Goal: Task Accomplishment & Management: Manage account settings

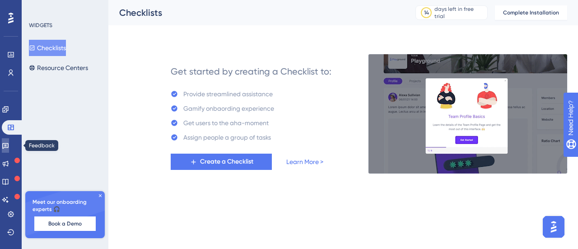
click at [9, 144] on icon at bounding box center [5, 145] width 7 height 7
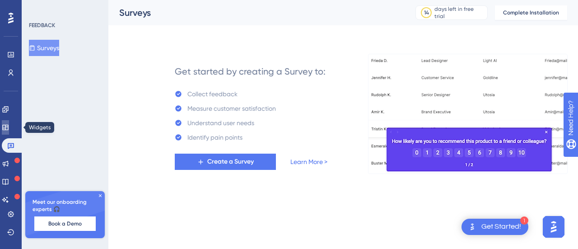
click at [9, 129] on icon at bounding box center [5, 127] width 7 height 7
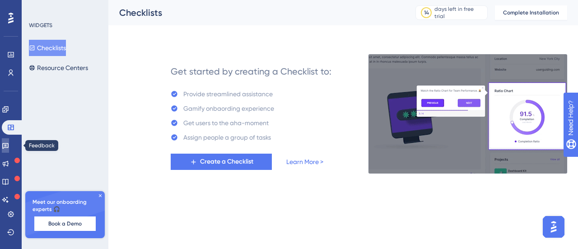
click at [9, 149] on link at bounding box center [5, 145] width 7 height 14
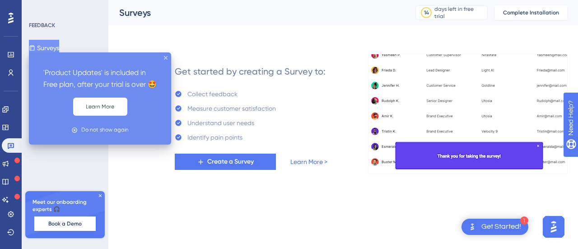
click at [15, 160] on icon at bounding box center [16, 160] width 5 height 5
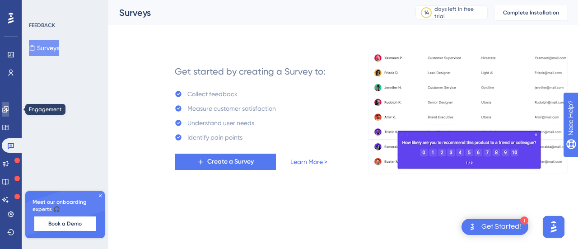
click at [9, 113] on link at bounding box center [5, 109] width 7 height 14
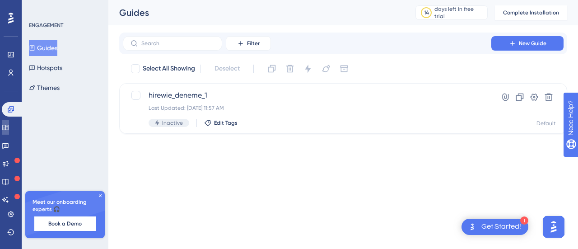
click at [9, 130] on icon at bounding box center [5, 127] width 7 height 7
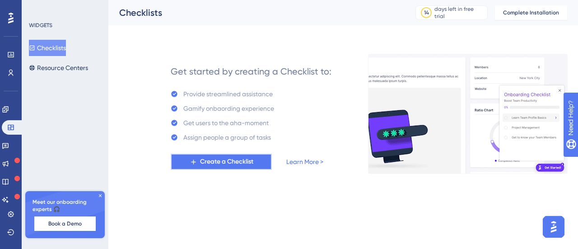
click at [206, 160] on span "Create a Checklist" at bounding box center [226, 161] width 53 height 11
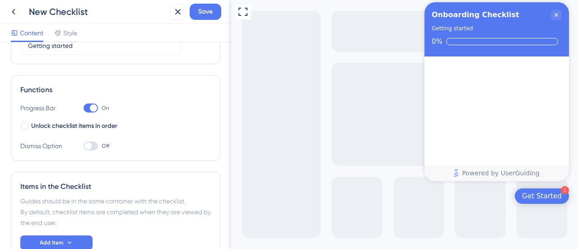
scroll to position [156, 0]
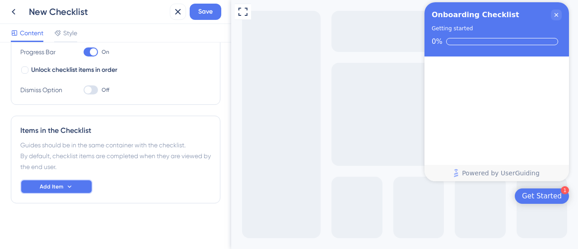
click at [82, 184] on button "Add Item" at bounding box center [56, 186] width 72 height 14
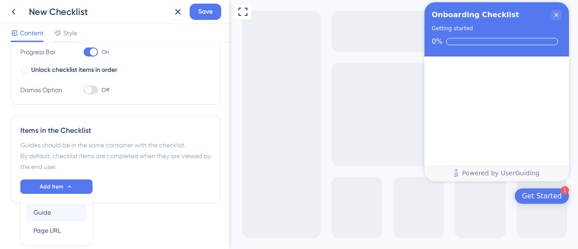
scroll to position [188, 0]
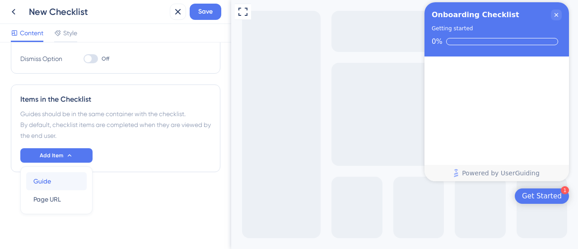
click at [72, 181] on div "Guide Guide" at bounding box center [56, 181] width 46 height 18
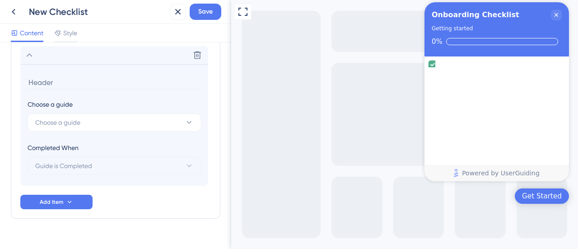
scroll to position [292, 0]
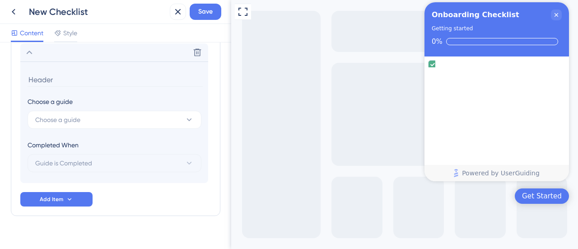
click at [75, 78] on input at bounding box center [115, 80] width 175 height 14
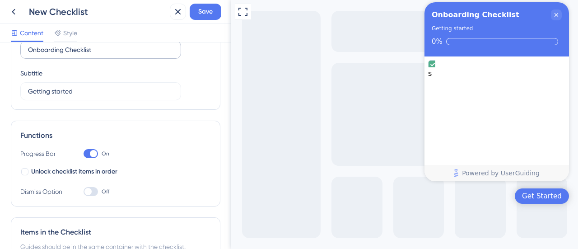
scroll to position [0, 0]
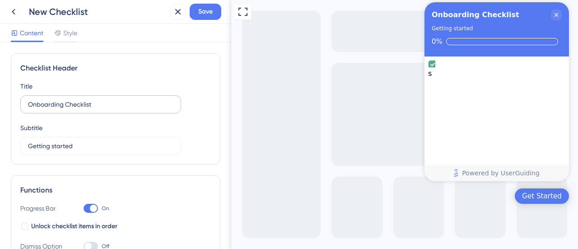
type input "s"
drag, startPoint x: 111, startPoint y: 106, endPoint x: 2, endPoint y: 99, distance: 109.2
click at [4, 101] on div "Checklist Header Title Onboarding Checklist Subtitle Getting started Functions …" at bounding box center [115, 145] width 231 height 207
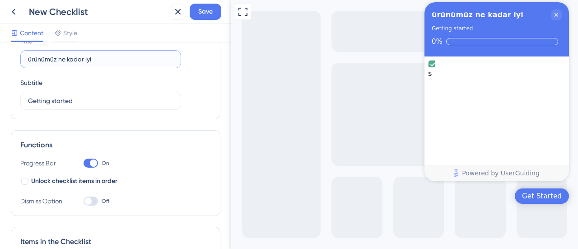
type input "ürünümüz ne kadar iyi"
click at [0, 102] on div "Checklist Header Title ürünümüz ne kadar iyi Subtitle Getting started Functions…" at bounding box center [115, 145] width 231 height 207
click at [68, 101] on input "hadi başlaylaım!" at bounding box center [101, 101] width 146 height 10
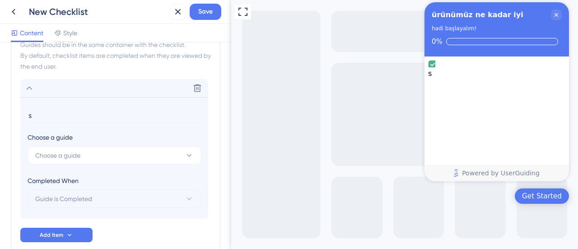
scroll to position [271, 0]
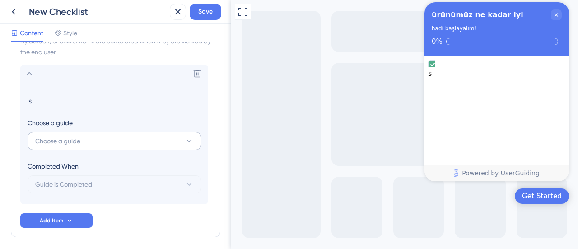
type input "hadi başlayalım!"
click at [94, 136] on button "Choose a guide" at bounding box center [115, 141] width 174 height 18
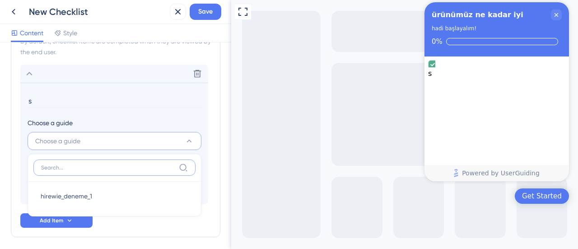
scroll to position [305, 0]
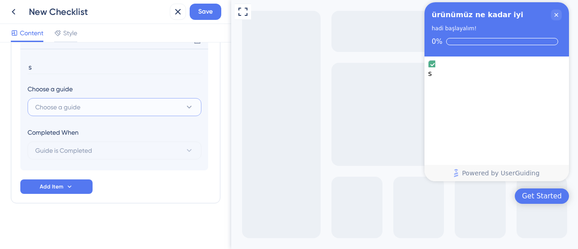
click at [120, 112] on button "Choose a guide" at bounding box center [115, 107] width 174 height 18
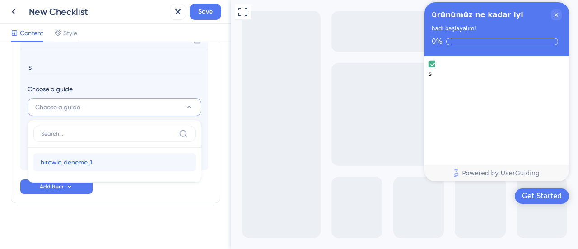
click at [103, 162] on div "hirewie_deneme_1 hirewie_deneme_1" at bounding box center [115, 162] width 148 height 18
type input "hirewie_deneme_1"
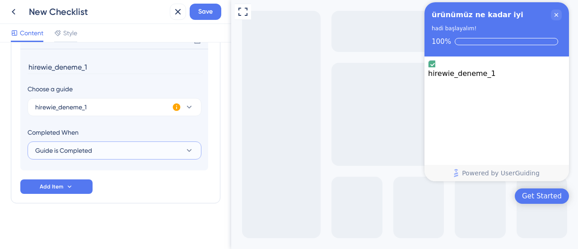
click at [137, 150] on button "Guide is Completed" at bounding box center [115, 150] width 174 height 18
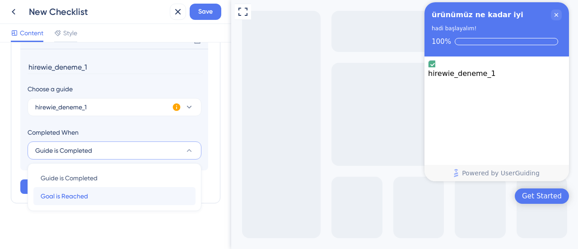
click at [118, 193] on div "Goal is Reached Goal is Reached" at bounding box center [115, 196] width 148 height 18
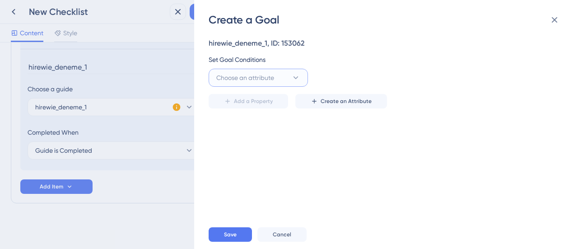
click at [261, 81] on span "Choose an attribute" at bounding box center [245, 77] width 58 height 11
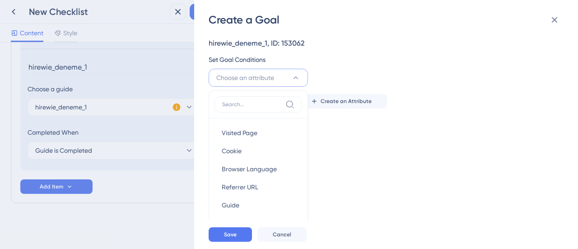
scroll to position [26, 0]
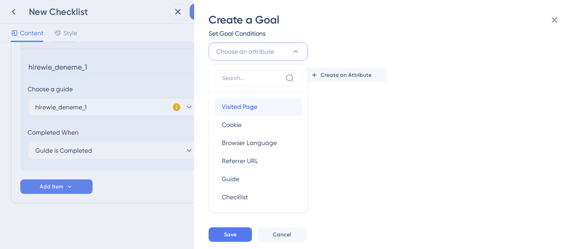
click at [259, 106] on div "Visited Page Visited Page" at bounding box center [258, 107] width 73 height 18
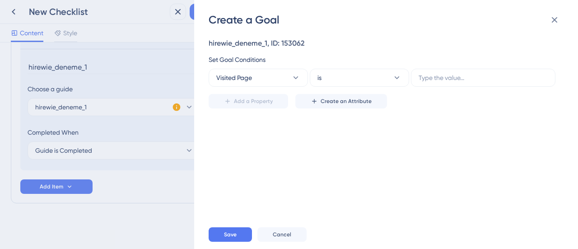
scroll to position [0, 0]
click at [297, 137] on div "hirewie_deneme_1, ID: 153062 Set Goal Conditions Visited Page is Add a Property…" at bounding box center [391, 123] width 364 height 193
click at [464, 83] on label at bounding box center [483, 78] width 145 height 18
click at [464, 83] on input "text" at bounding box center [483, 78] width 129 height 10
click at [557, 19] on icon at bounding box center [555, 19] width 11 height 11
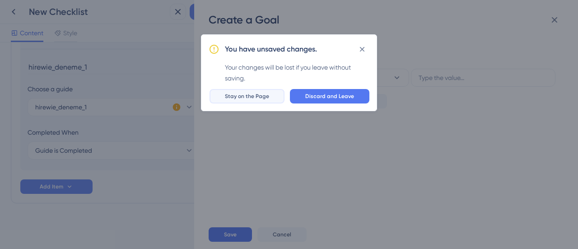
click at [278, 98] on button "Stay on the Page" at bounding box center [247, 96] width 75 height 14
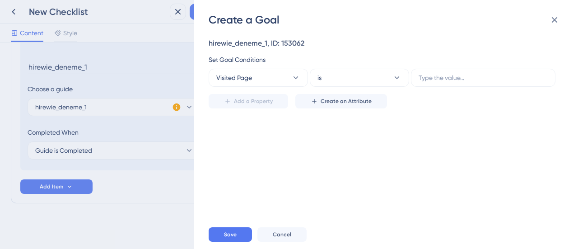
click at [130, 80] on div "Create a Goal hirewie_deneme_1, ID: 153062 Set Goal Conditions Visited Page is …" at bounding box center [289, 124] width 578 height 249
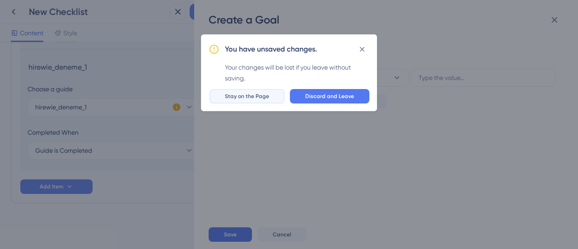
click at [261, 100] on button "Stay on the Page" at bounding box center [247, 96] width 75 height 14
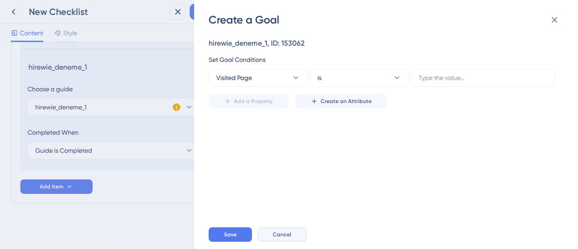
click at [282, 236] on span "Cancel" at bounding box center [282, 234] width 19 height 7
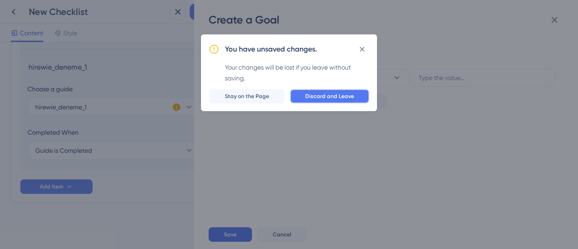
click at [314, 95] on span "Discard and Leave" at bounding box center [330, 96] width 49 height 7
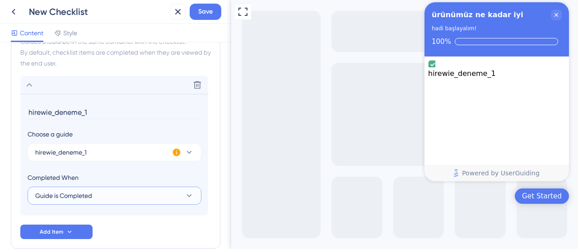
click at [112, 191] on button "Guide is Completed" at bounding box center [115, 196] width 174 height 18
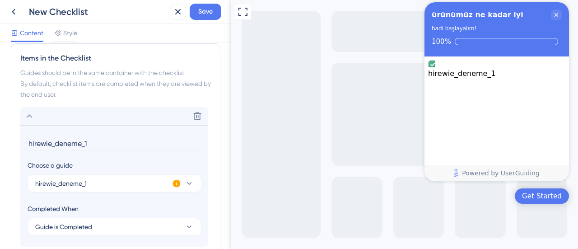
scroll to position [215, 0]
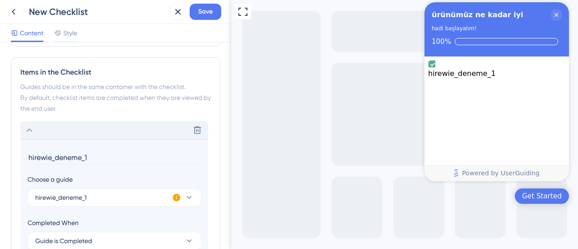
click at [29, 129] on icon at bounding box center [30, 130] width 6 height 4
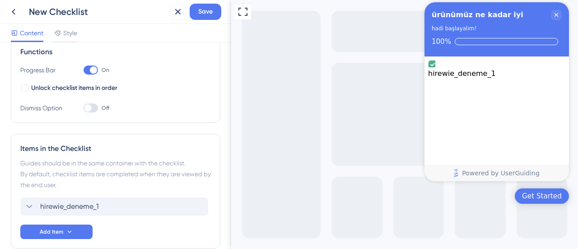
scroll to position [183, 0]
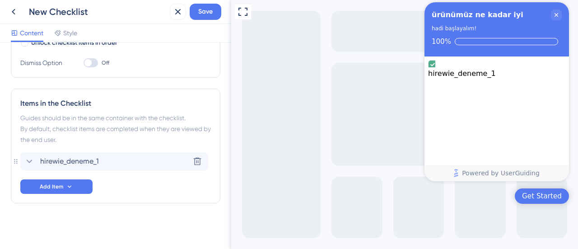
click at [29, 158] on icon at bounding box center [29, 161] width 11 height 11
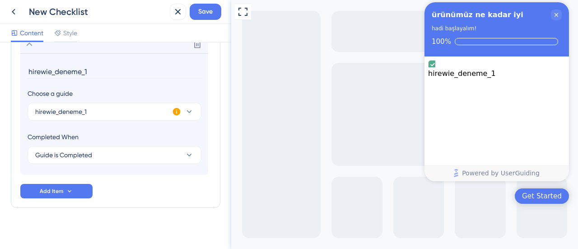
scroll to position [305, 0]
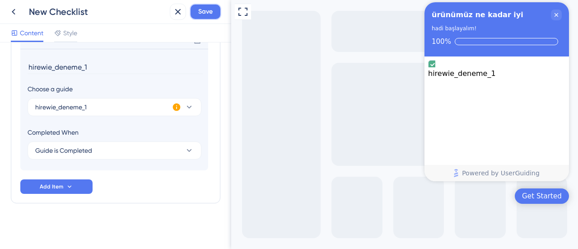
click at [208, 10] on span "Save" at bounding box center [205, 11] width 14 height 11
click at [18, 9] on icon at bounding box center [13, 11] width 11 height 11
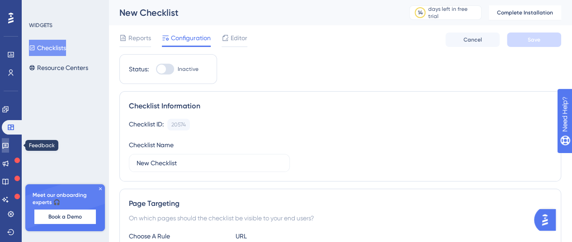
click at [9, 144] on link at bounding box center [5, 145] width 7 height 14
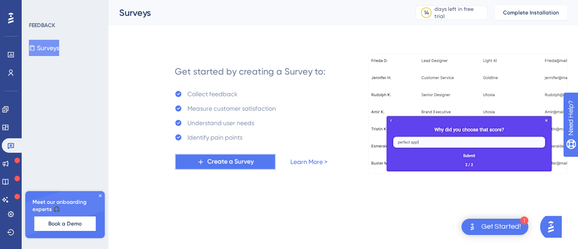
click at [221, 162] on span "Create a Survey" at bounding box center [230, 161] width 47 height 11
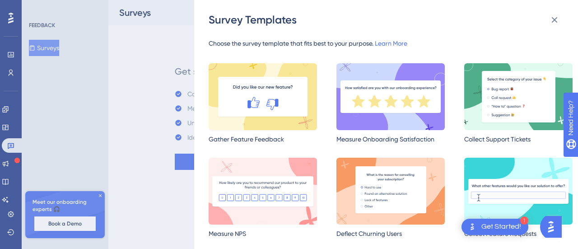
scroll to position [45, 0]
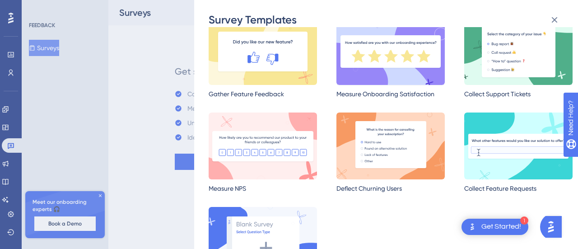
click at [362, 69] on img at bounding box center [391, 51] width 108 height 67
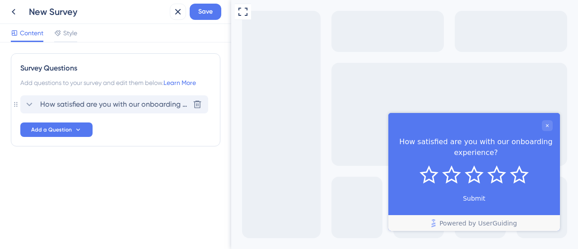
click at [120, 99] on span "How satisfied are you with our onboarding experience?" at bounding box center [114, 104] width 149 height 11
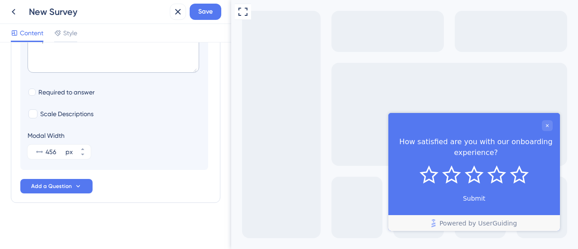
scroll to position [78, 0]
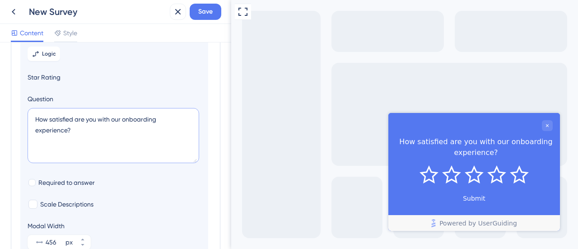
drag, startPoint x: 96, startPoint y: 139, endPoint x: 25, endPoint y: 118, distance: 73.5
click at [25, 118] on section "Logic Star Rating Question How satisfied are you with our onboarding experience…" at bounding box center [114, 147] width 188 height 225
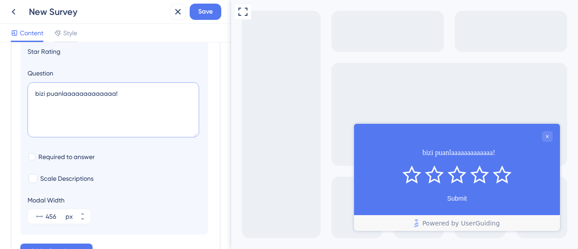
scroll to position [123, 0]
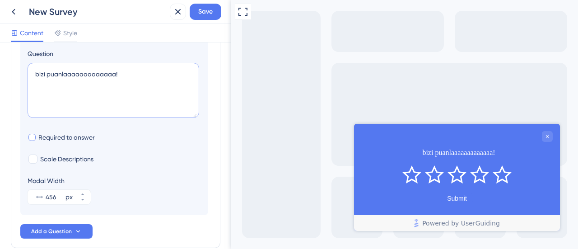
type textarea "bizi puanlaaaaaaaaaaaaa!"
click at [63, 140] on span "Required to answer" at bounding box center [66, 137] width 56 height 11
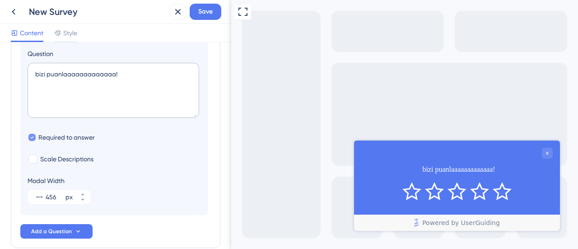
click at [60, 136] on span "Required to answer" at bounding box center [66, 137] width 56 height 11
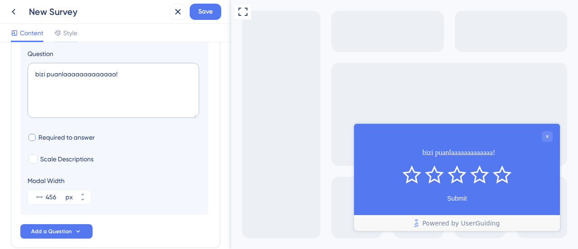
click at [60, 136] on span "Required to answer" at bounding box center [66, 137] width 56 height 11
checkbox input "true"
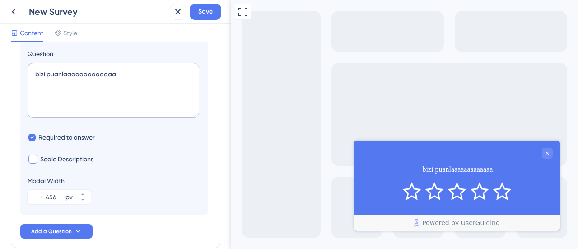
click at [88, 162] on span "Scale Descriptions" at bounding box center [66, 159] width 53 height 11
checkbox input "true"
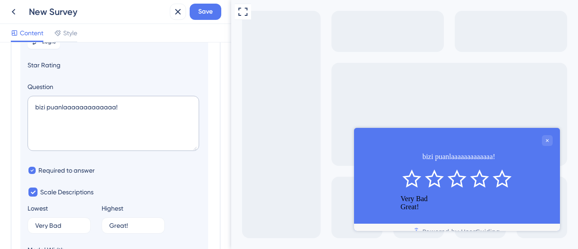
scroll to position [205, 0]
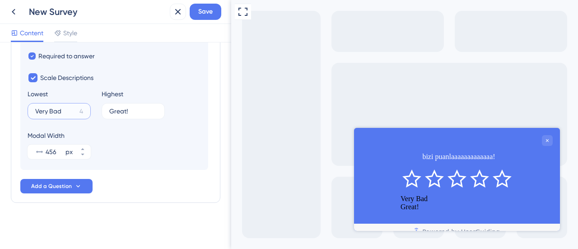
drag, startPoint x: 69, startPoint y: 109, endPoint x: 16, endPoint y: 108, distance: 52.4
click at [16, 108] on div "Survey Questions Add questions to your survey and edit them below. Learn More D…" at bounding box center [116, 26] width 210 height 354
type input "çok kötü"
click at [15, 105] on div "Survey Questions Add questions to your survey and edit them below. Learn More D…" at bounding box center [116, 26] width 210 height 354
drag, startPoint x: 96, startPoint y: 106, endPoint x: 53, endPoint y: 103, distance: 43.0
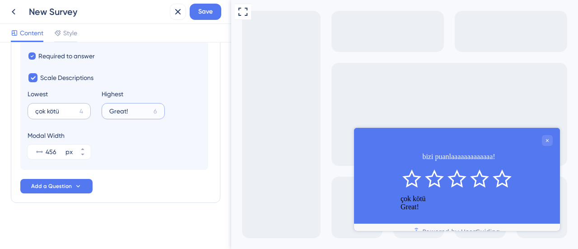
click at [59, 105] on div "Lowest çok kötü 4 Highest Great! 6" at bounding box center [115, 104] width 174 height 31
type input "harika"
click at [83, 185] on button "Add a Question" at bounding box center [56, 186] width 72 height 14
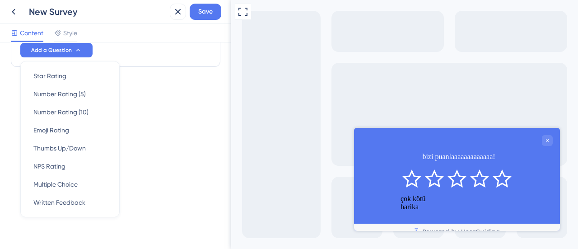
scroll to position [344, 0]
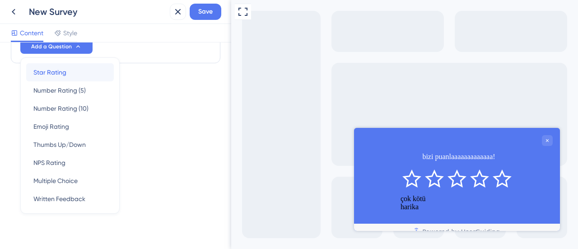
click at [82, 74] on div "Star Rating Star Rating" at bounding box center [69, 72] width 73 height 18
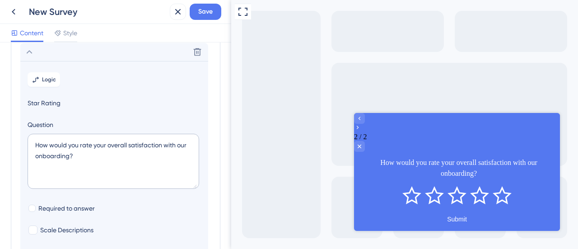
scroll to position [123, 0]
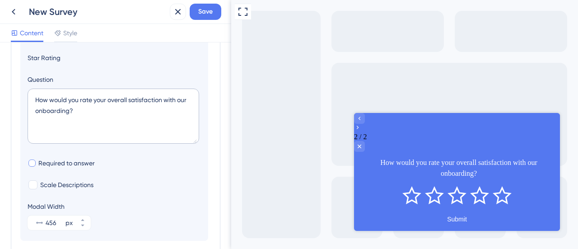
click at [65, 168] on span "Required to answer" at bounding box center [66, 163] width 56 height 11
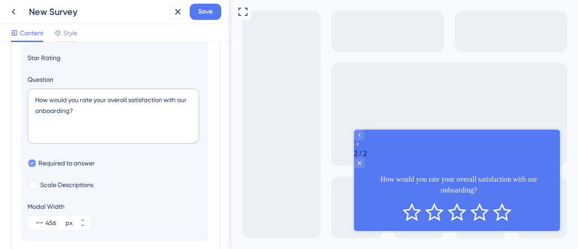
click at [65, 168] on span "Required to answer" at bounding box center [66, 163] width 56 height 11
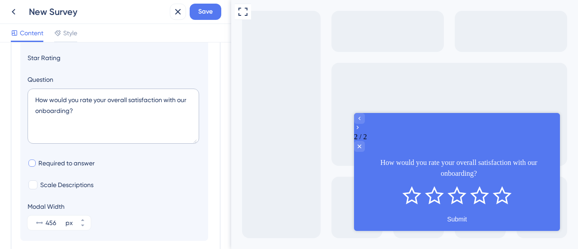
click at [65, 166] on span "Required to answer" at bounding box center [66, 163] width 56 height 11
checkbox input "true"
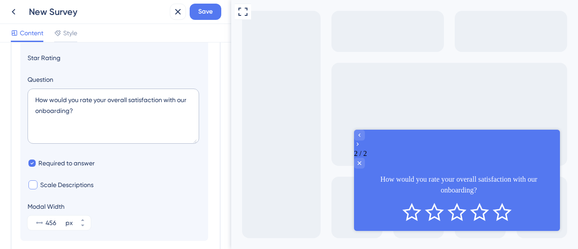
click at [71, 183] on span "Scale Descriptions" at bounding box center [66, 184] width 53 height 11
checkbox input "true"
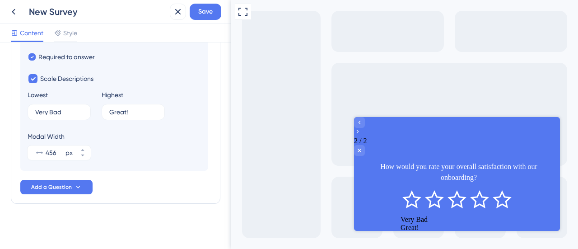
scroll to position [230, 0]
click at [207, 12] on span "Save" at bounding box center [205, 11] width 14 height 11
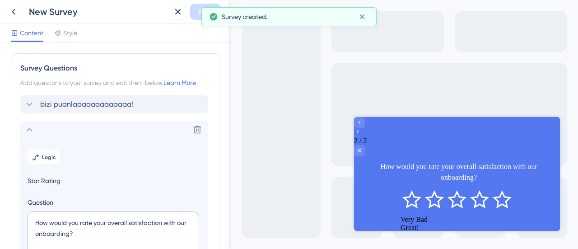
click at [46, 154] on span "Logic" at bounding box center [49, 157] width 14 height 7
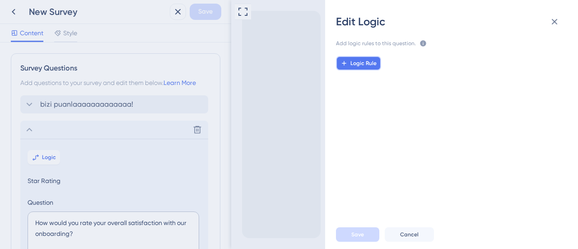
click at [344, 68] on button "Logic Rule" at bounding box center [358, 63] width 45 height 14
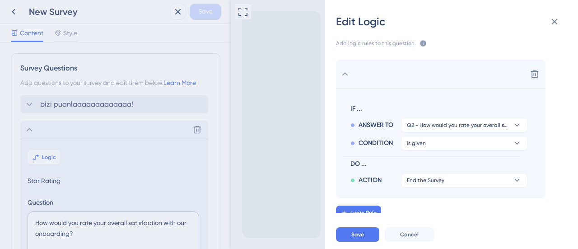
scroll to position [6, 0]
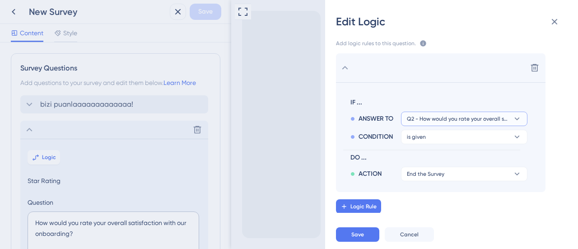
click at [479, 116] on span "Q2 - How would you rate your overall satisfaction with our onboarding?" at bounding box center [458, 118] width 102 height 7
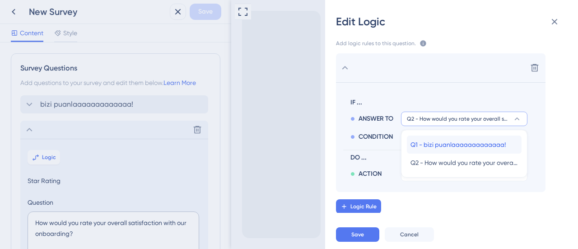
click at [479, 141] on span "Q1 - bizi puanlaaaaaaaaaaaaa!" at bounding box center [458, 144] width 95 height 11
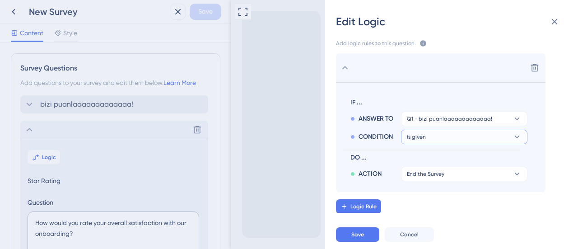
click at [475, 137] on button "is given" at bounding box center [464, 137] width 127 height 14
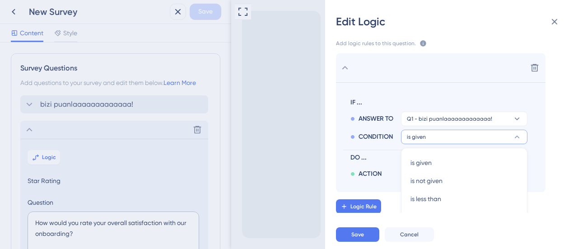
scroll to position [68, 0]
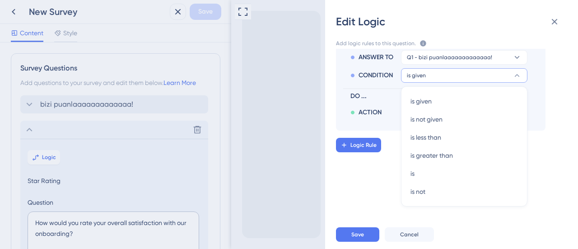
click at [367, 184] on div "Delete IF ... ANSWER TO Q1 - bizi puanlaaaaaaaaaaaaa! CONDITION is given is giv…" at bounding box center [456, 131] width 268 height 164
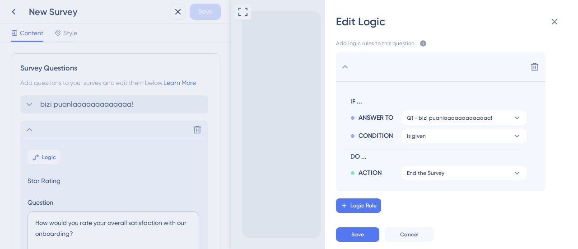
scroll to position [6, 0]
click at [424, 136] on span "is given" at bounding box center [416, 136] width 19 height 7
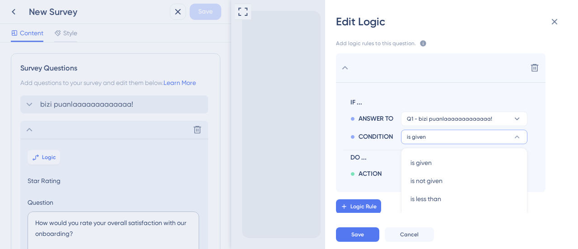
scroll to position [68, 0]
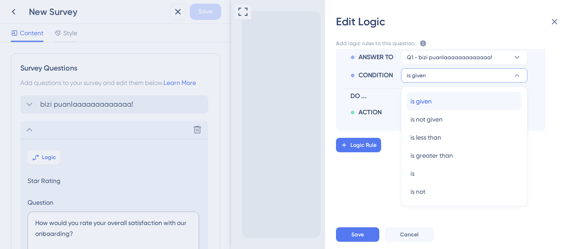
drag, startPoint x: 423, startPoint y: 94, endPoint x: 421, endPoint y: 103, distance: 9.2
click at [423, 94] on div "is given is given" at bounding box center [465, 101] width 108 height 18
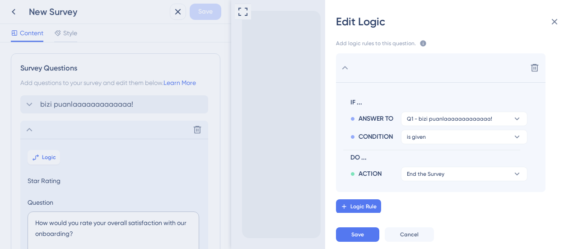
click at [112, 134] on div "Edit Logic Add logic rules to this question. The rules will apply after this qu…" at bounding box center [289, 124] width 578 height 249
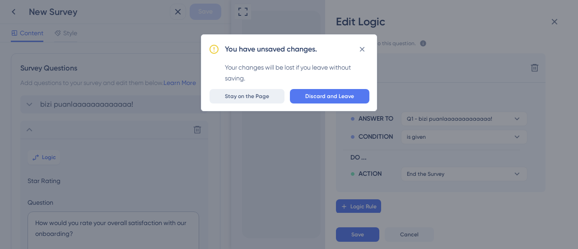
click at [275, 96] on button "Stay on the Page" at bounding box center [247, 96] width 75 height 14
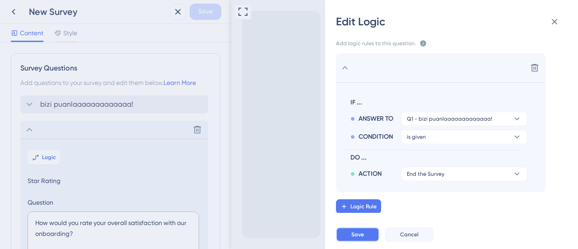
click at [343, 232] on button "Save" at bounding box center [357, 234] width 43 height 14
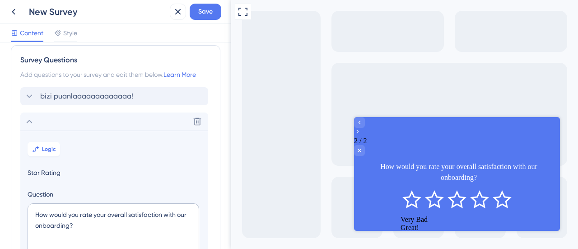
scroll to position [0, 0]
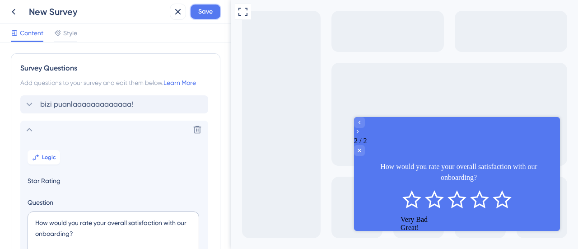
click at [202, 9] on span "Save" at bounding box center [205, 11] width 14 height 11
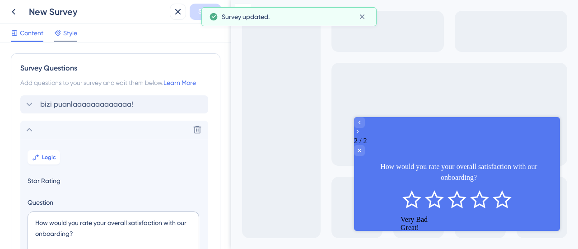
click at [72, 42] on div at bounding box center [65, 41] width 23 height 1
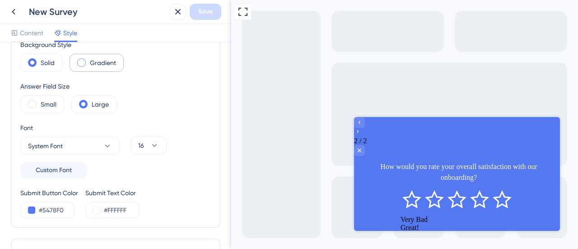
click at [94, 63] on label "Gradient" at bounding box center [103, 62] width 26 height 11
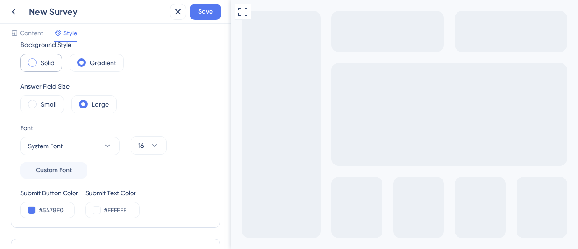
click at [60, 65] on div "Solid" at bounding box center [41, 63] width 42 height 18
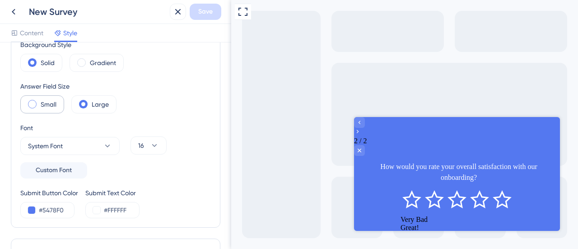
click at [50, 105] on label "Small" at bounding box center [49, 104] width 16 height 11
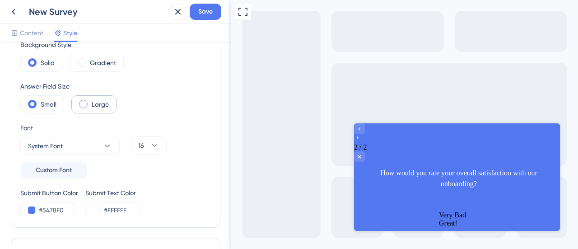
click at [96, 108] on label "Large" at bounding box center [100, 104] width 17 height 11
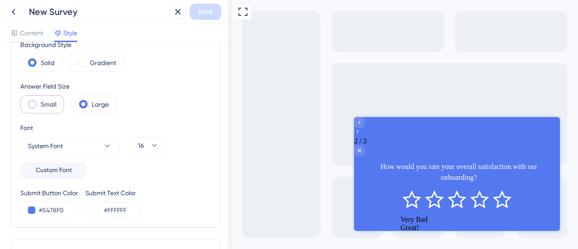
click at [56, 108] on label "Small" at bounding box center [49, 104] width 16 height 11
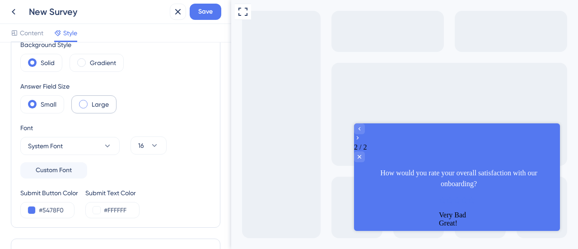
click at [108, 110] on div "Large" at bounding box center [93, 104] width 45 height 18
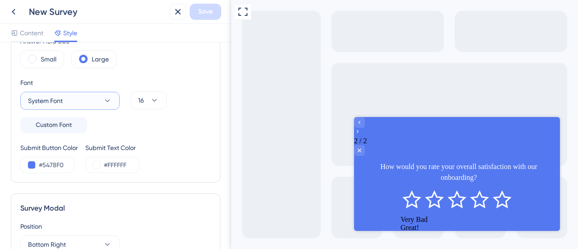
click at [107, 100] on icon at bounding box center [107, 100] width 9 height 9
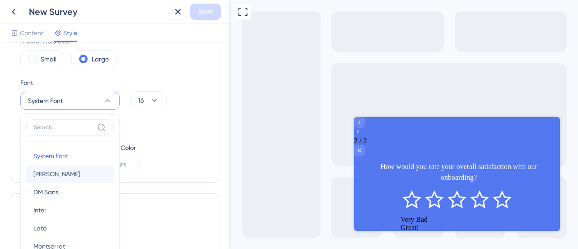
scroll to position [186, 0]
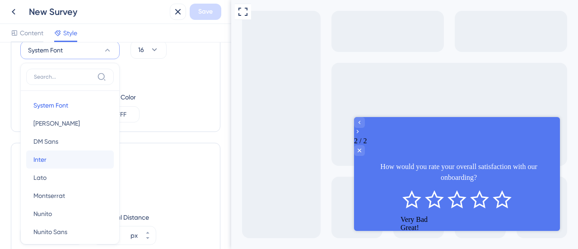
click at [81, 155] on button "Inter Inter" at bounding box center [70, 159] width 88 height 18
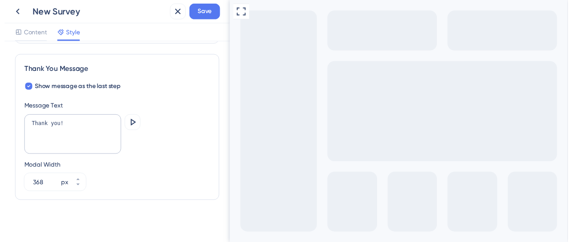
scroll to position [654, 0]
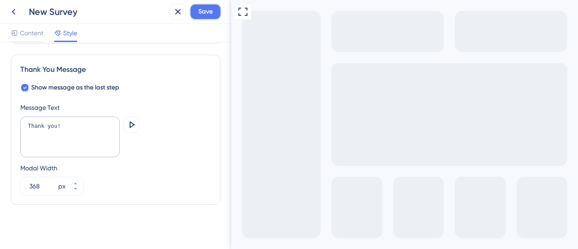
click at [198, 8] on span "Save" at bounding box center [205, 11] width 14 height 11
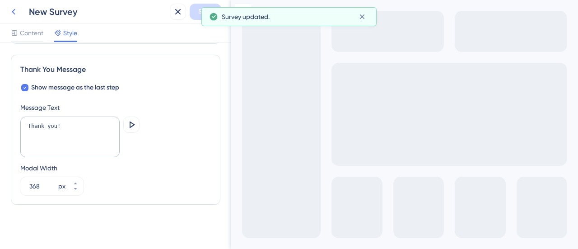
click at [17, 12] on icon at bounding box center [13, 11] width 11 height 11
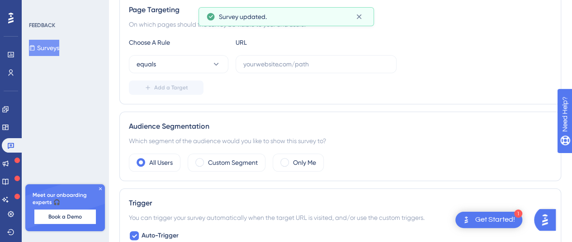
scroll to position [226, 0]
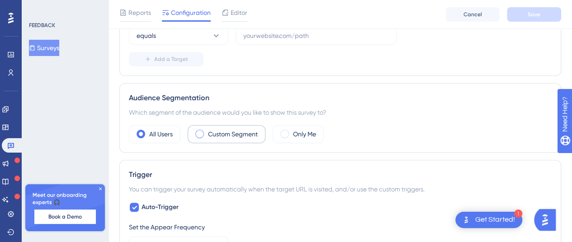
click at [229, 136] on label "Custom Segment" at bounding box center [233, 134] width 50 height 11
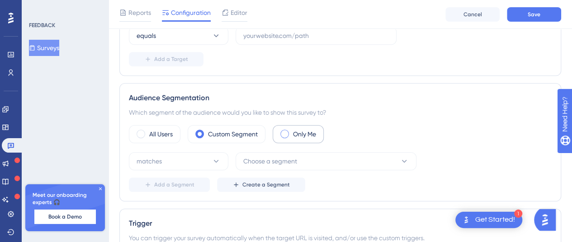
click at [293, 134] on label "Only Me" at bounding box center [304, 134] width 23 height 11
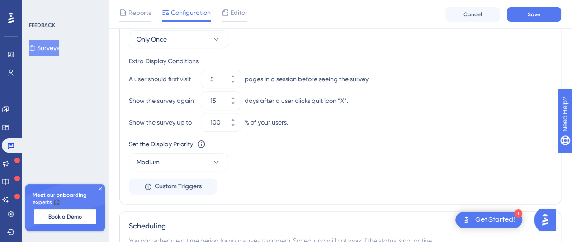
scroll to position [542, 0]
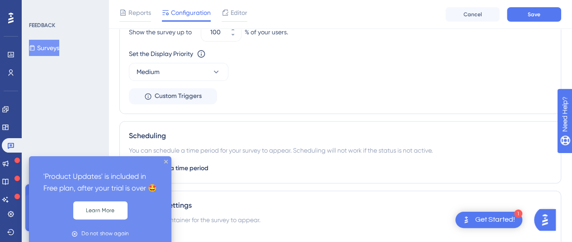
drag, startPoint x: 14, startPoint y: 160, endPoint x: 19, endPoint y: 163, distance: 5.5
click at [14, 160] on icon at bounding box center [16, 160] width 5 height 5
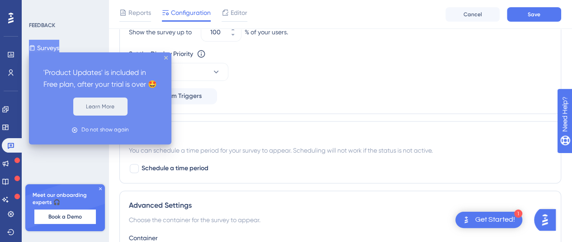
click at [97, 116] on button "Learn More" at bounding box center [100, 107] width 54 height 18
click at [165, 58] on icon "close tooltip" at bounding box center [166, 58] width 4 height 4
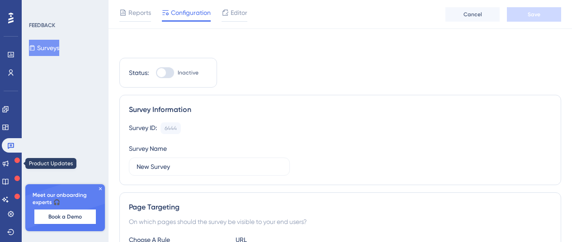
scroll to position [542, 0]
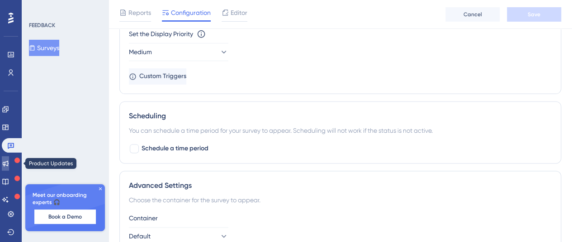
drag, startPoint x: 0, startPoint y: 0, endPoint x: 9, endPoint y: 164, distance: 163.9
click at [9, 164] on icon at bounding box center [5, 163] width 7 height 7
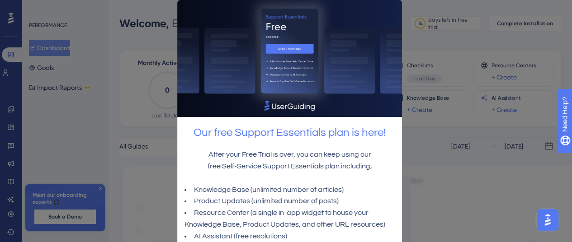
scroll to position [51, 0]
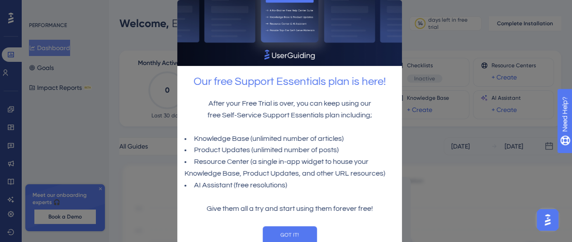
click at [437, 101] on div at bounding box center [286, 121] width 572 height 242
click at [299, 231] on button "GOT IT!" at bounding box center [289, 235] width 54 height 18
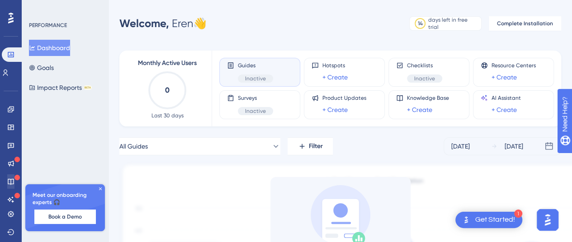
scroll to position [0, 0]
click at [12, 167] on link at bounding box center [10, 163] width 7 height 14
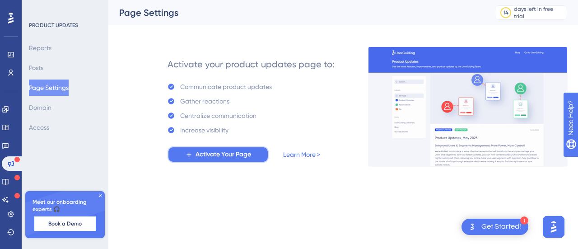
click at [212, 155] on span "Activate Your Page" at bounding box center [224, 154] width 56 height 11
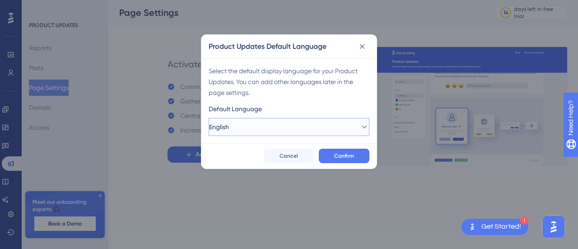
click at [268, 124] on button "English" at bounding box center [289, 127] width 161 height 18
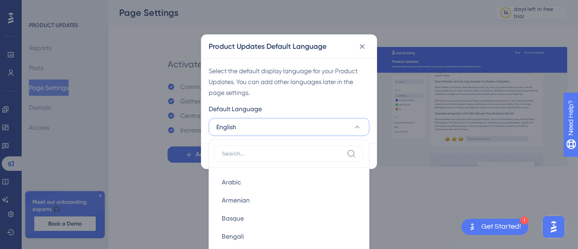
click at [302, 106] on div "Default Language" at bounding box center [289, 110] width 161 height 14
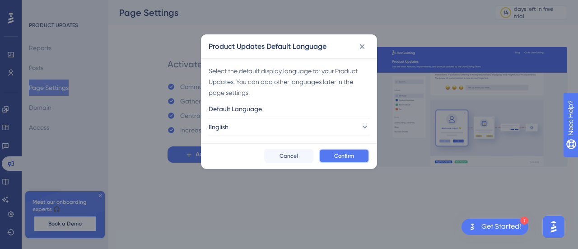
drag, startPoint x: 352, startPoint y: 153, endPoint x: 356, endPoint y: 204, distance: 50.8
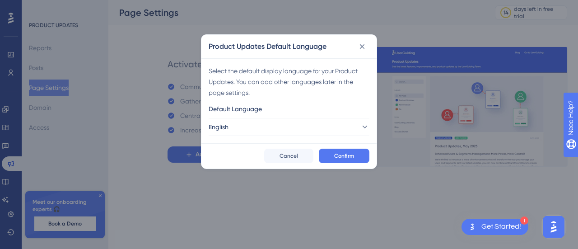
click at [353, 153] on span "Confirm" at bounding box center [344, 155] width 20 height 7
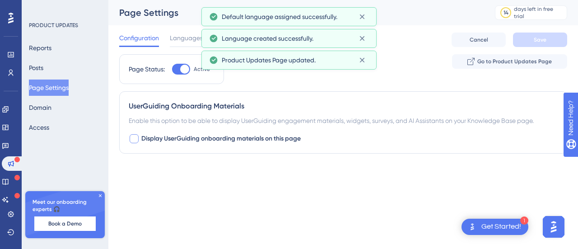
click at [134, 139] on div at bounding box center [134, 138] width 9 height 9
checkbox input "true"
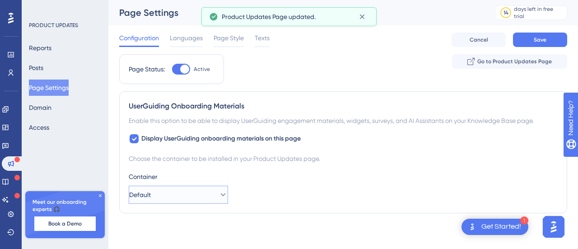
click at [201, 195] on button "Default" at bounding box center [178, 195] width 99 height 18
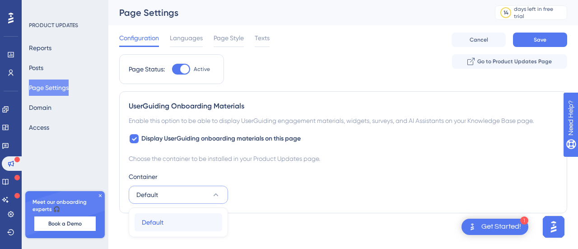
click at [198, 216] on div "Default Default" at bounding box center [178, 222] width 73 height 18
click at [537, 41] on span "Save" at bounding box center [540, 39] width 13 height 7
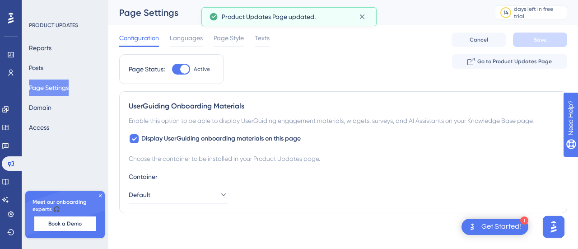
click at [489, 226] on div "Get Started!" at bounding box center [502, 227] width 40 height 10
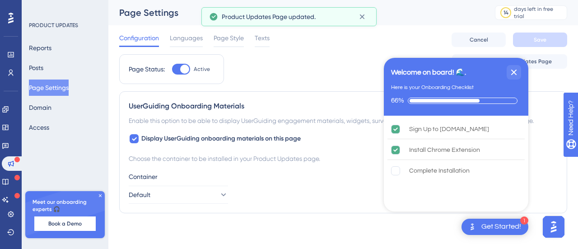
drag, startPoint x: 513, startPoint y: 71, endPoint x: 500, endPoint y: 85, distance: 18.9
click at [513, 72] on icon "Close Checklist" at bounding box center [515, 73] width 6 height 6
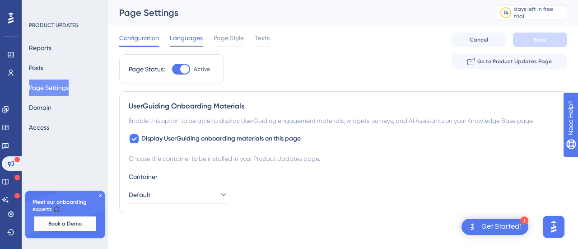
click at [185, 43] on span "Languages" at bounding box center [186, 38] width 33 height 11
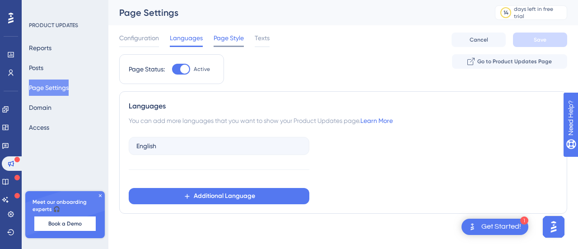
click at [226, 39] on span "Page Style" at bounding box center [229, 38] width 30 height 11
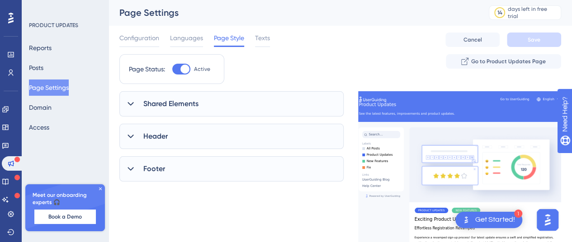
scroll to position [45, 0]
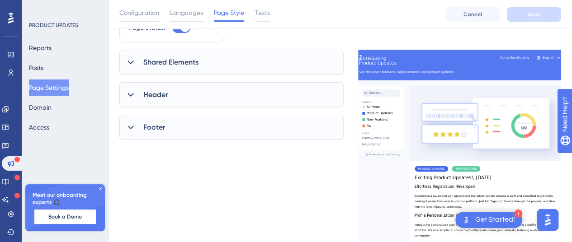
click at [266, 75] on div "Shared Elements" at bounding box center [231, 62] width 224 height 25
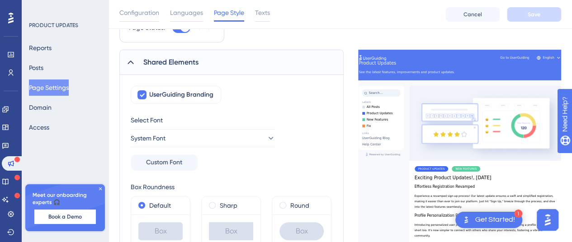
click at [194, 57] on span "Shared Elements" at bounding box center [170, 62] width 55 height 11
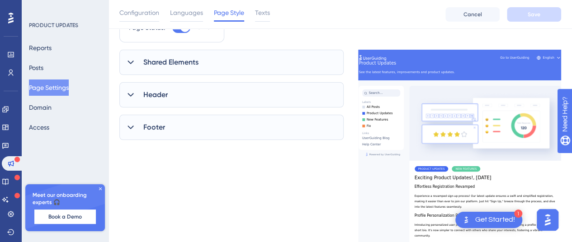
click at [197, 92] on div "Header" at bounding box center [231, 94] width 224 height 25
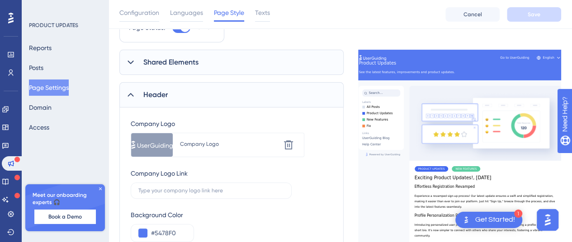
scroll to position [109, 0]
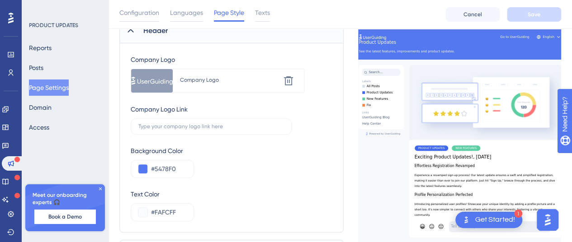
click at [190, 43] on div "Header" at bounding box center [231, 30] width 224 height 25
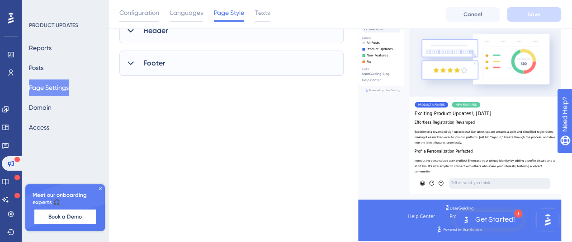
click at [182, 43] on div "Header" at bounding box center [231, 30] width 224 height 25
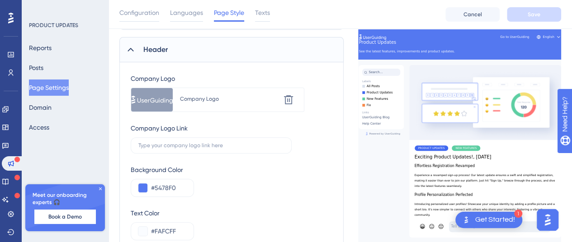
click at [181, 53] on div "Header" at bounding box center [231, 49] width 224 height 25
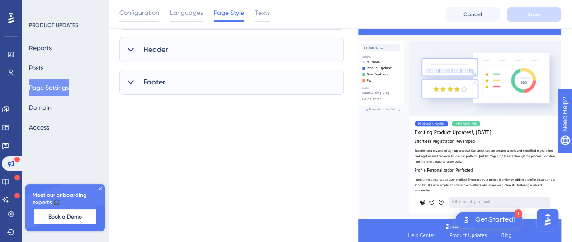
click at [183, 79] on div "Footer" at bounding box center [231, 82] width 224 height 25
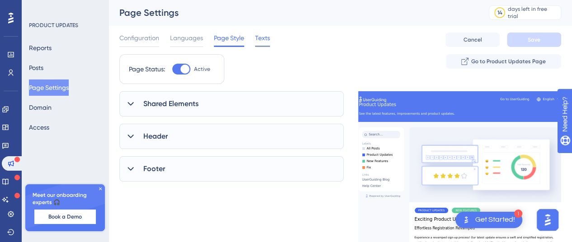
click at [268, 38] on span "Texts" at bounding box center [262, 38] width 15 height 11
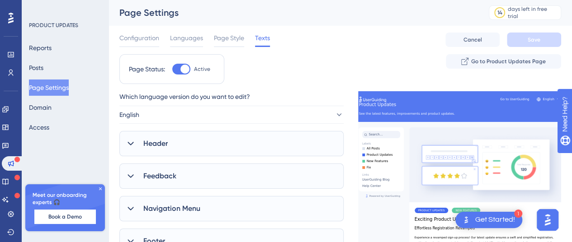
click at [223, 141] on div "Header" at bounding box center [231, 143] width 224 height 25
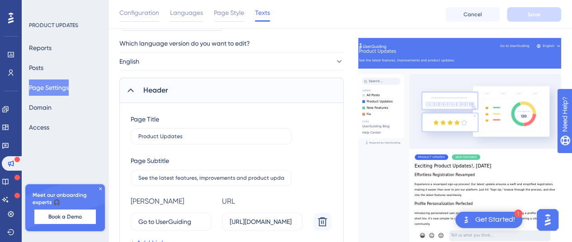
scroll to position [90, 0]
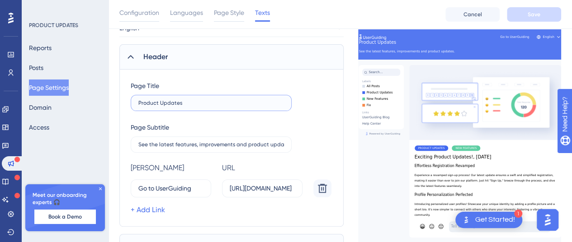
drag, startPoint x: 211, startPoint y: 101, endPoint x: 145, endPoint y: 103, distance: 66.0
click at [142, 103] on input "Product Updates" at bounding box center [211, 103] width 146 height 6
click at [201, 109] on label "Product Updates" at bounding box center [211, 103] width 161 height 16
click at [201, 106] on input "Product Updates" at bounding box center [211, 103] width 146 height 6
click at [205, 108] on label "Product Updates" at bounding box center [211, 103] width 161 height 16
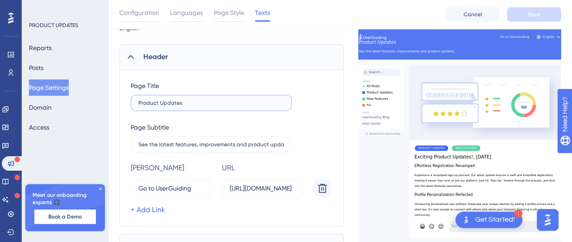
click at [205, 106] on input "Product Updates" at bounding box center [211, 103] width 146 height 6
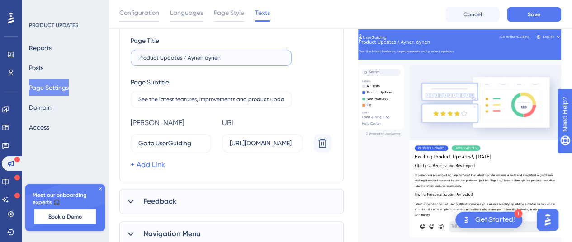
scroll to position [181, 0]
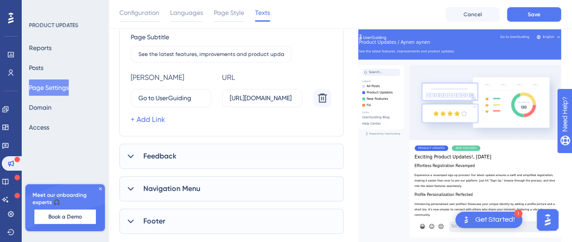
type input "Product Updates / Aynen aynen"
click at [235, 153] on div "Feedback" at bounding box center [231, 156] width 224 height 25
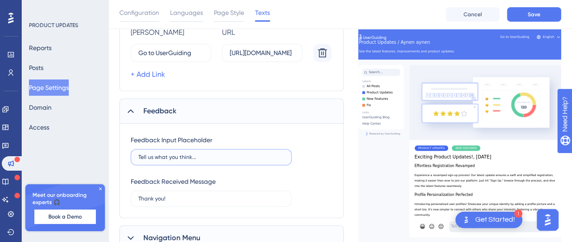
click at [232, 155] on input "Tell us what you think..." at bounding box center [211, 157] width 146 height 6
type input "T"
click at [226, 151] on label "ne düşünüyorsun bakem" at bounding box center [211, 157] width 161 height 16
click at [226, 154] on input "ne düşünüyorsun bakem" at bounding box center [211, 157] width 146 height 6
type input "ne düşünüyorsun bakem"
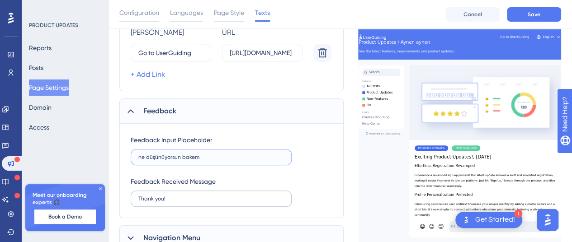
scroll to position [271, 0]
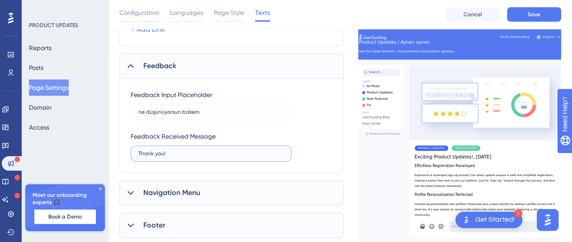
drag, startPoint x: 192, startPoint y: 152, endPoint x: 51, endPoint y: 153, distance: 141.0
type input "ew"
click at [169, 184] on div "Navigation Menu" at bounding box center [231, 192] width 224 height 25
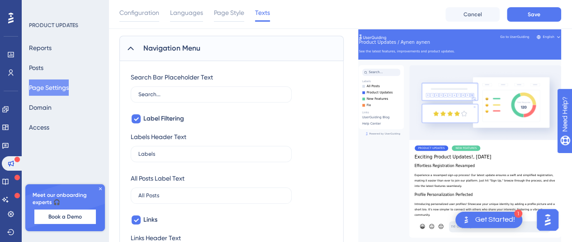
scroll to position [551, 0]
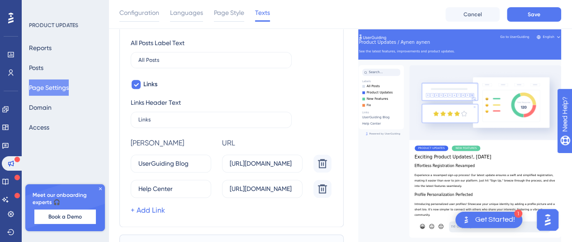
click at [61, 113] on div "Reports Posts Page Settings Domain Access" at bounding box center [65, 88] width 73 height 96
click at [48, 107] on button "Domain" at bounding box center [40, 107] width 23 height 16
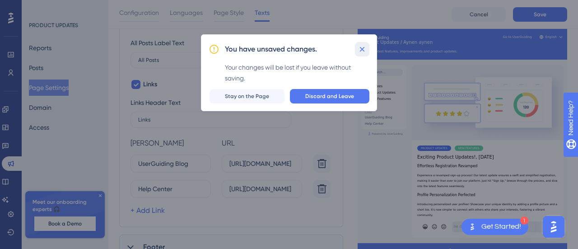
click at [362, 46] on icon at bounding box center [362, 49] width 9 height 9
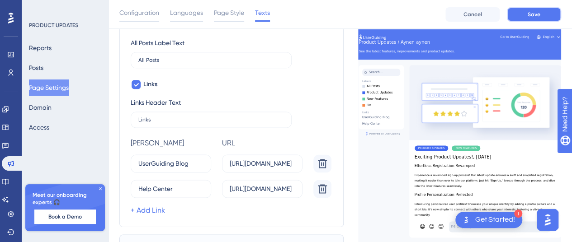
click at [529, 14] on span "Save" at bounding box center [533, 14] width 13 height 7
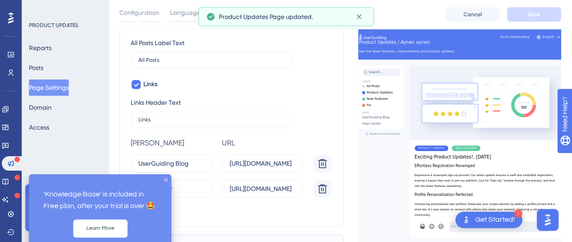
click at [14, 179] on icon at bounding box center [16, 177] width 5 height 5
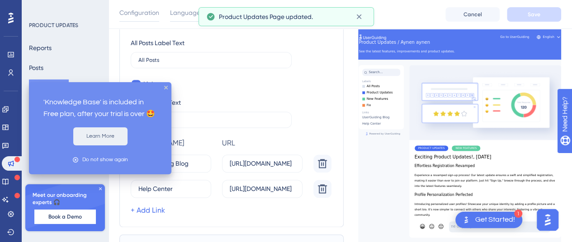
click at [96, 135] on button "Learn More" at bounding box center [100, 136] width 54 height 18
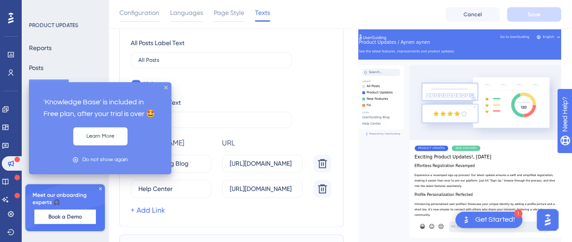
scroll to position [0, 0]
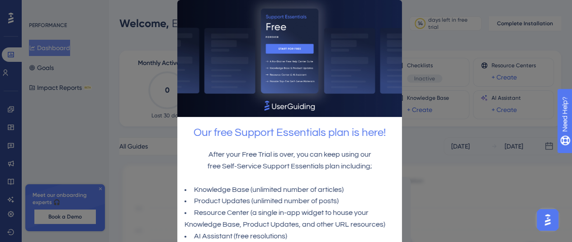
drag, startPoint x: 42, startPoint y: 138, endPoint x: 85, endPoint y: 150, distance: 44.2
click at [42, 138] on div at bounding box center [286, 121] width 572 height 242
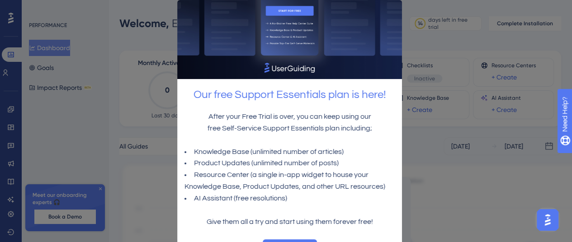
scroll to position [51, 0]
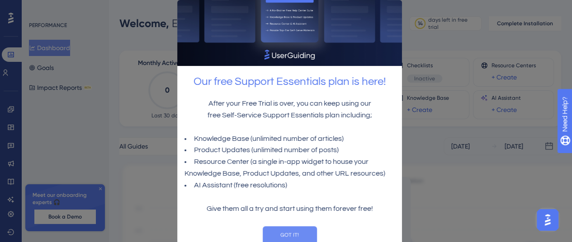
click at [297, 228] on button "GOT IT!" at bounding box center [289, 235] width 54 height 18
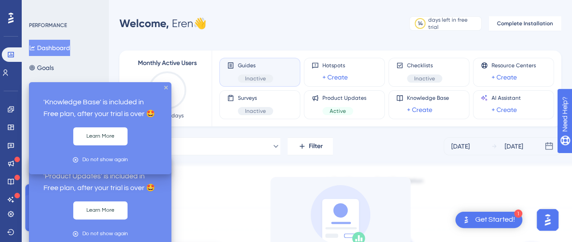
click at [14, 162] on div at bounding box center [16, 159] width 5 height 7
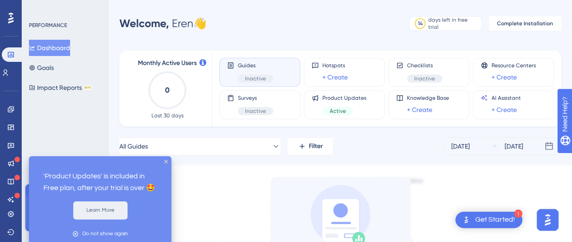
click at [106, 208] on button "Learn More" at bounding box center [100, 211] width 54 height 18
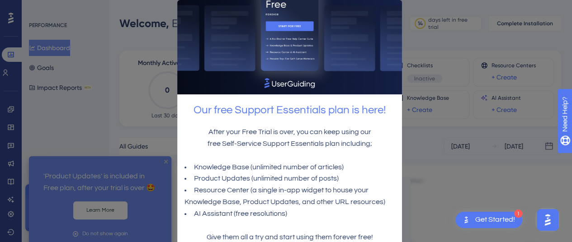
scroll to position [51, 0]
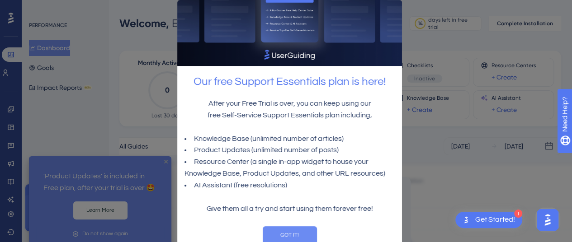
click at [308, 226] on button "GOT IT!" at bounding box center [289, 235] width 54 height 18
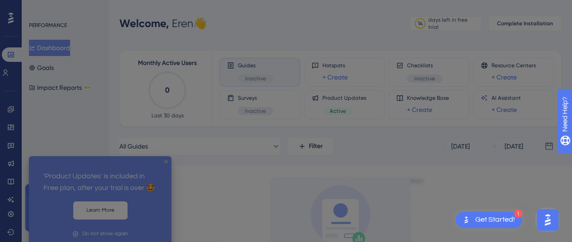
scroll to position [0, 0]
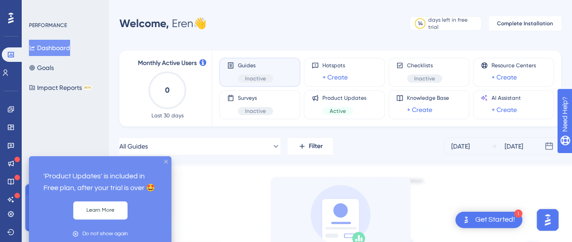
click at [165, 162] on icon "close tooltip" at bounding box center [166, 162] width 4 height 4
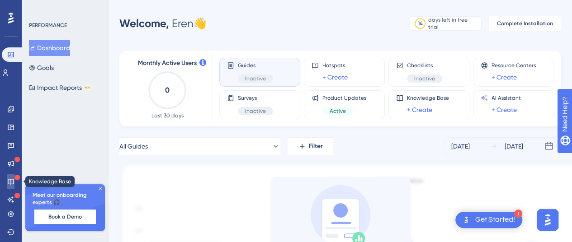
click at [8, 177] on link at bounding box center [10, 181] width 7 height 14
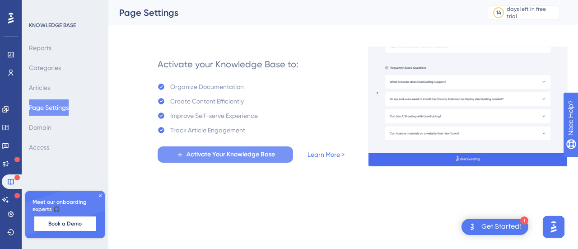
click at [193, 148] on button "Activate Your Knowledge Base" at bounding box center [226, 154] width 136 height 16
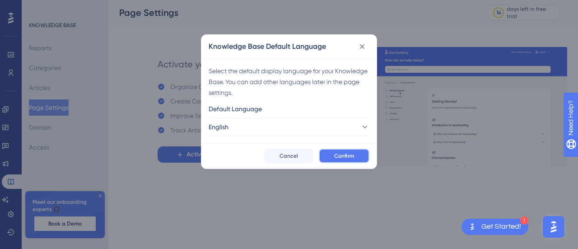
click at [328, 151] on button "Confirm" at bounding box center [344, 156] width 51 height 14
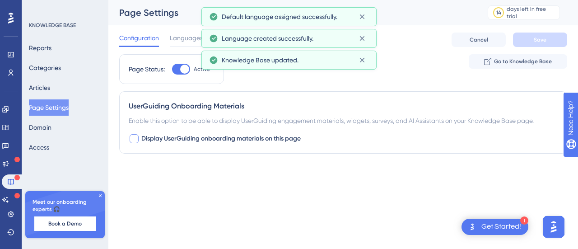
click at [130, 140] on div at bounding box center [134, 138] width 9 height 9
checkbox input "true"
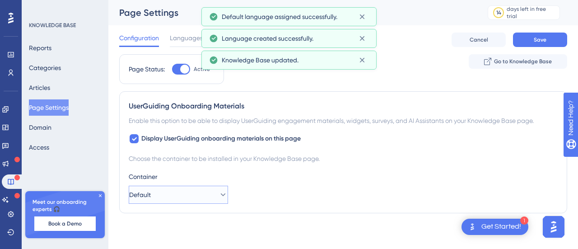
click at [177, 189] on button "Default" at bounding box center [178, 195] width 99 height 18
click at [313, 166] on div "Choose the container to be installed in your Knowledge Base page. Container Def…" at bounding box center [343, 178] width 429 height 51
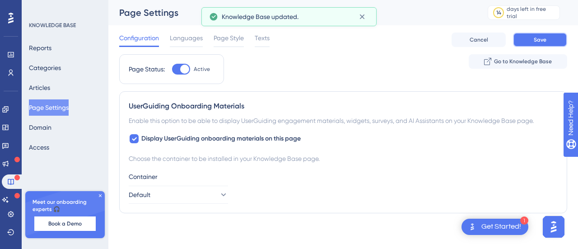
click at [534, 42] on span "Save" at bounding box center [540, 39] width 13 height 7
click at [529, 62] on span "Go to Knowledge Base" at bounding box center [523, 61] width 58 height 7
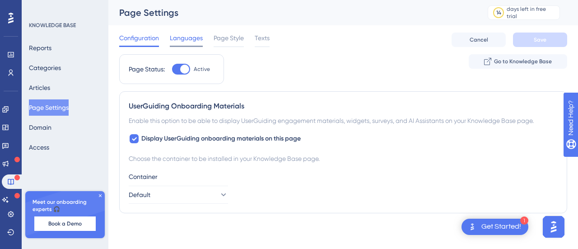
click at [183, 37] on span "Languages" at bounding box center [186, 38] width 33 height 11
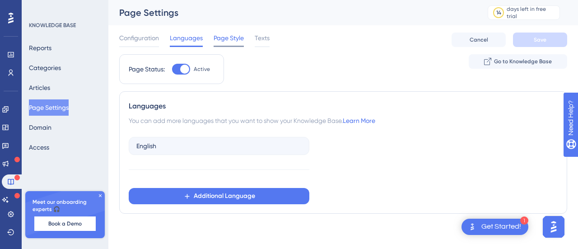
click at [225, 37] on span "Page Style" at bounding box center [229, 38] width 30 height 11
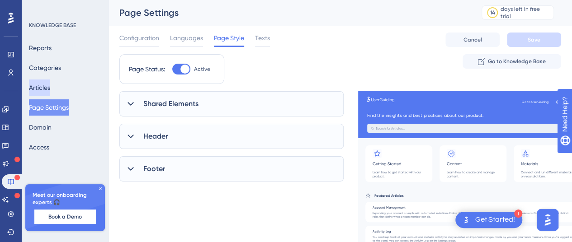
click at [50, 88] on button "Articles" at bounding box center [39, 88] width 21 height 16
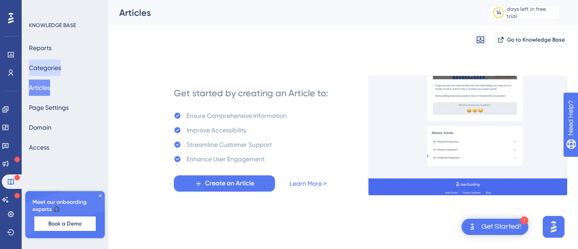
click at [49, 68] on button "Categories" at bounding box center [45, 68] width 32 height 16
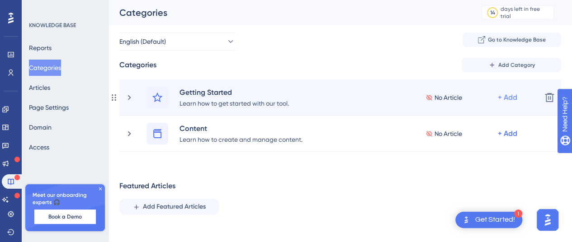
click at [509, 95] on div "+ Add" at bounding box center [507, 97] width 19 height 11
click at [497, 139] on div "Add Articles Add Articles" at bounding box center [472, 140] width 64 height 18
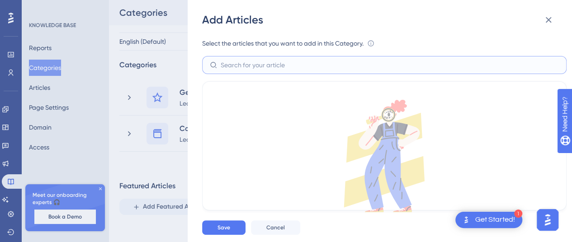
click at [287, 64] on input "text" at bounding box center [390, 65] width 338 height 10
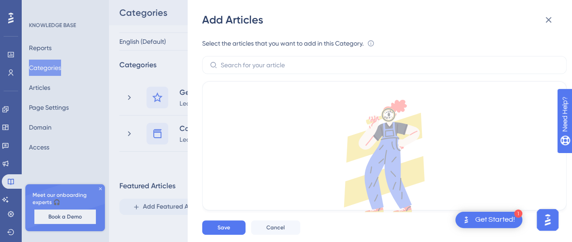
click at [271, 144] on icon at bounding box center [384, 156] width 342 height 113
click at [259, 71] on label at bounding box center [384, 65] width 364 height 18
click at [259, 70] on input "text" at bounding box center [390, 65] width 338 height 10
click at [260, 71] on label at bounding box center [384, 65] width 364 height 18
click at [260, 70] on input "text" at bounding box center [390, 65] width 338 height 10
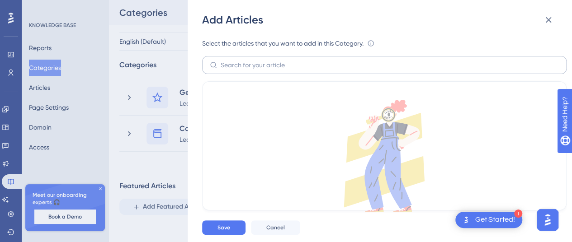
click at [260, 71] on label at bounding box center [384, 65] width 364 height 18
click at [260, 70] on input "text" at bounding box center [390, 65] width 338 height 10
click at [181, 90] on div "Add Articles Select the articles that you want to add in this Category. An arti…" at bounding box center [286, 121] width 572 height 242
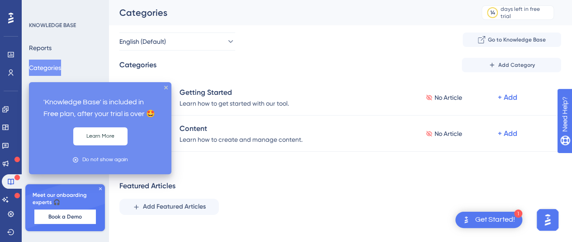
click at [255, 158] on div "Categories Add Category Getting Started Learn how to get started with our tool.…" at bounding box center [340, 175] width 442 height 235
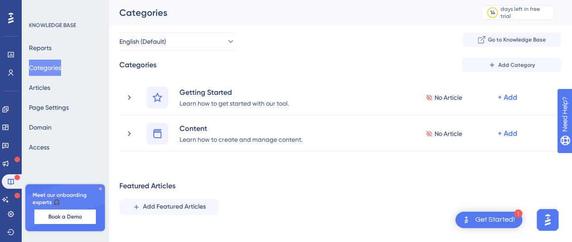
click at [359, 184] on div "Featured Articles Add Featured Articles" at bounding box center [340, 198] width 442 height 34
